Goal: Navigation & Orientation: Find specific page/section

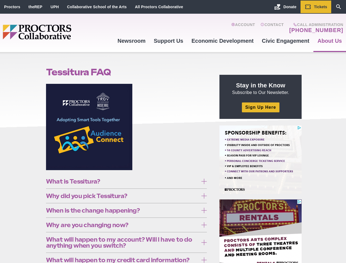
click at [173, 131] on figure at bounding box center [126, 129] width 161 height 90
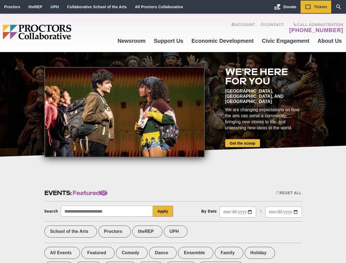
click at [173, 131] on div at bounding box center [124, 112] width 160 height 90
click at [288, 193] on div "Reset All" at bounding box center [288, 193] width 26 height 4
click at [163, 211] on button "Apply" at bounding box center [163, 211] width 20 height 11
